Goal: Information Seeking & Learning: Learn about a topic

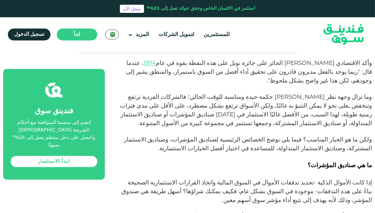
scroll to position [152, 0]
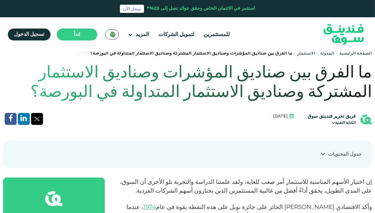
click at [345, 34] on img at bounding box center [344, 35] width 62 height 32
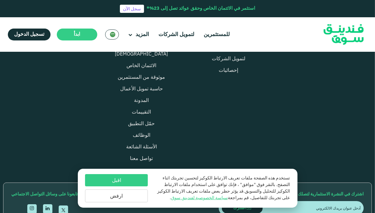
scroll to position [819, 0]
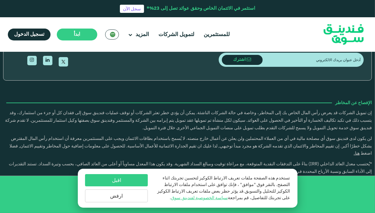
type tc-range-slider "4"
